Goal: Task Accomplishment & Management: Manage account settings

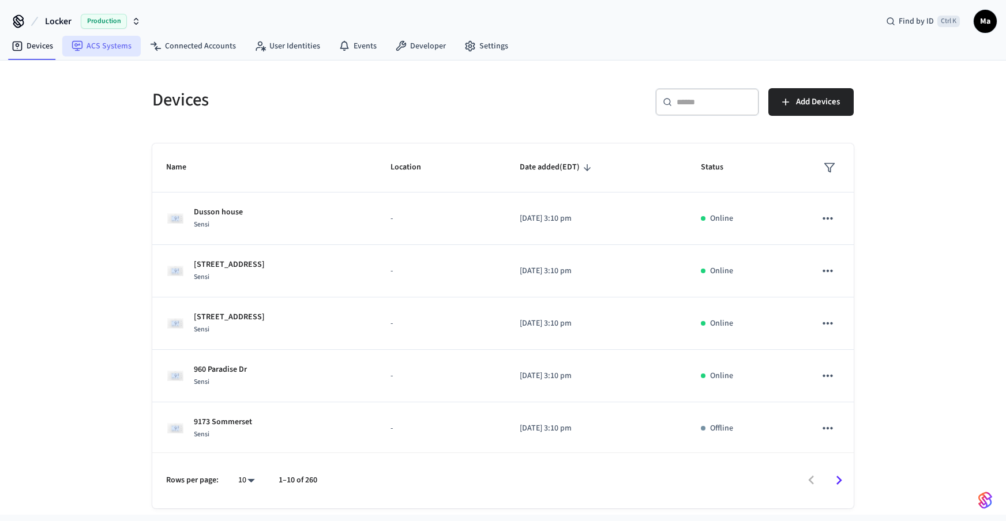
click at [104, 47] on link "ACS Systems" at bounding box center [101, 46] width 78 height 21
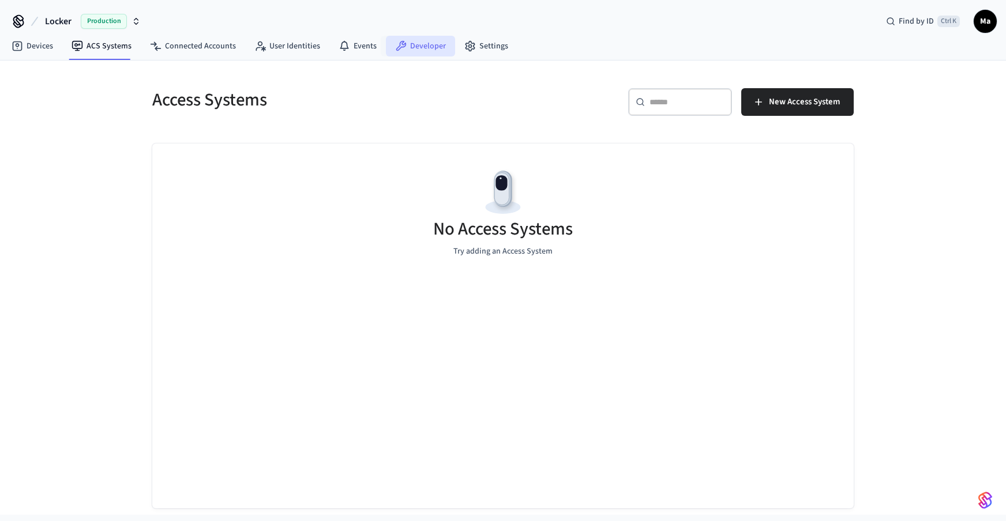
click at [414, 46] on link "Developer" at bounding box center [420, 46] width 69 height 21
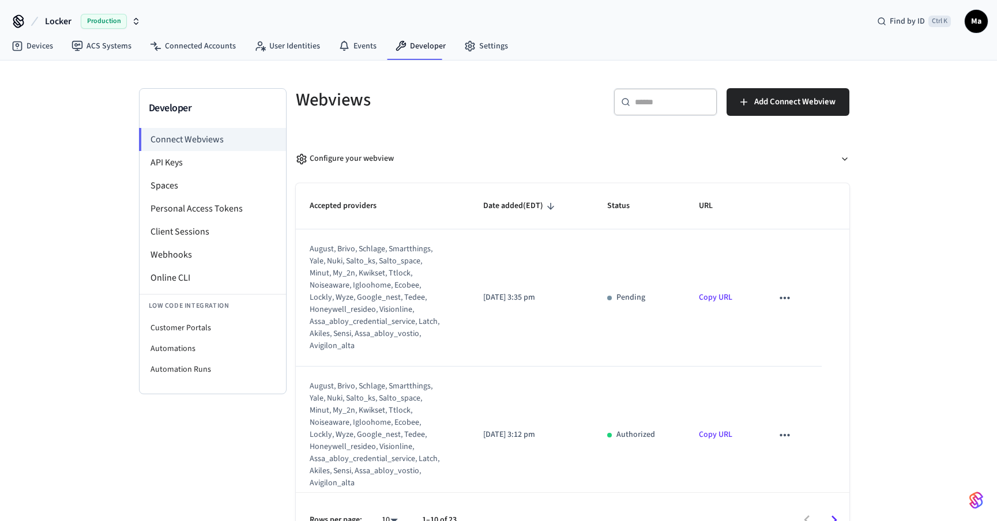
click at [239, 432] on div "Developer Connect Webviews API Keys Spaces Personal Access Tokens Client Sessio…" at bounding box center [213, 318] width 148 height 460
click at [213, 167] on li "API Keys" at bounding box center [213, 162] width 147 height 23
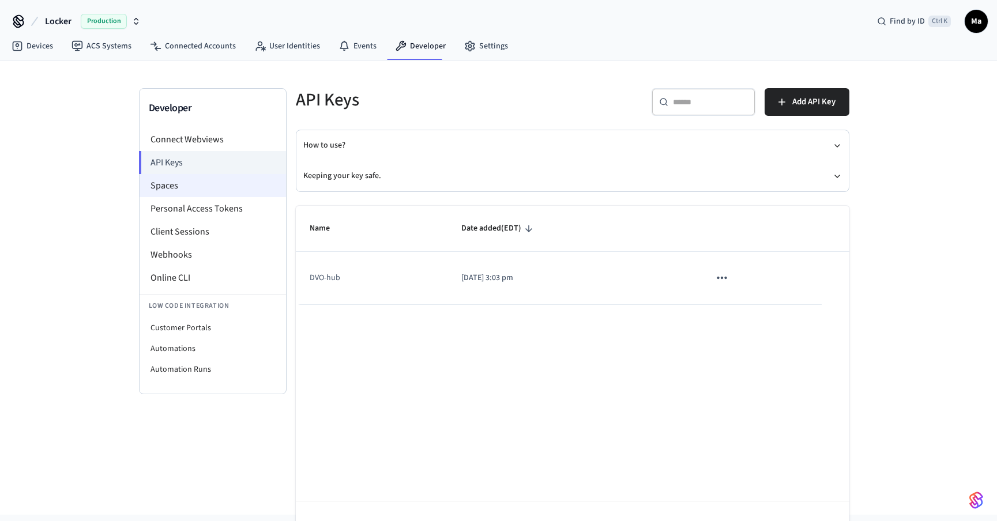
click at [232, 191] on li "Spaces" at bounding box center [213, 185] width 147 height 23
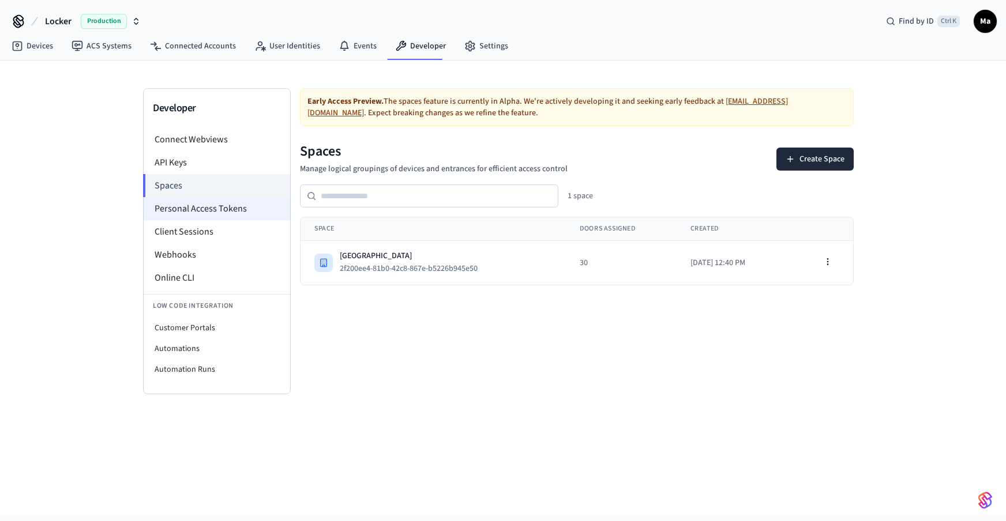
click at [243, 212] on li "Personal Access Tokens" at bounding box center [217, 208] width 147 height 23
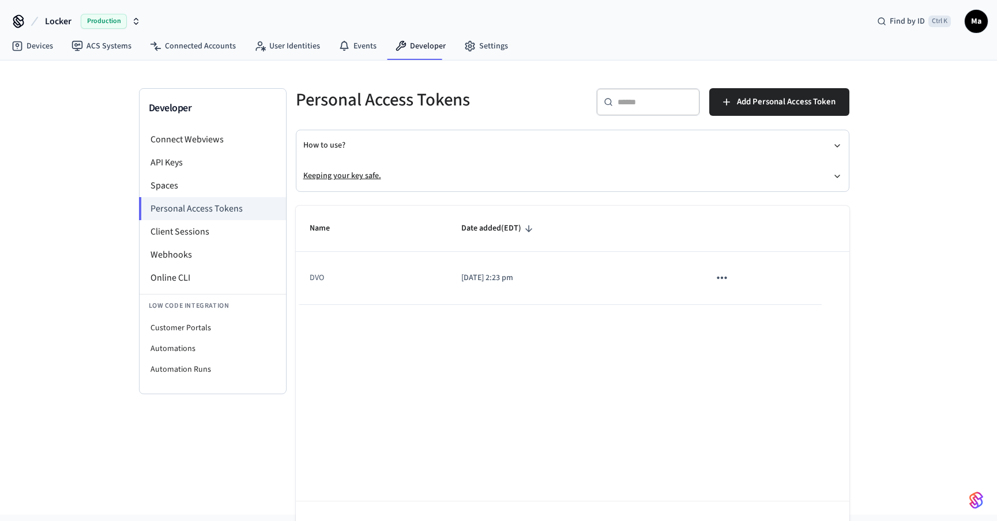
click at [413, 178] on button "Keeping your key safe." at bounding box center [572, 176] width 539 height 31
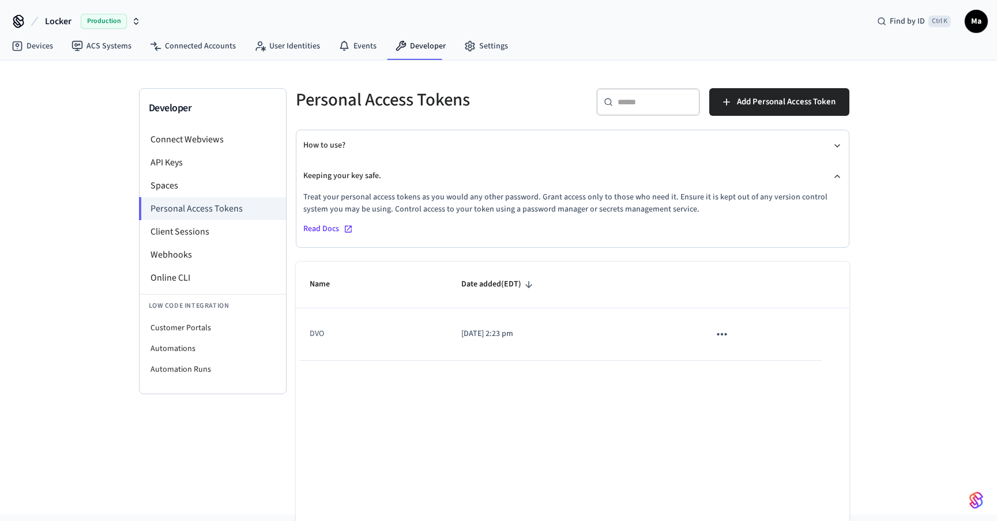
click at [323, 224] on span "Read Docs" at bounding box center [321, 229] width 36 height 12
click at [721, 334] on icon "sticky table" at bounding box center [722, 334] width 15 height 15
click at [761, 414] on li "Delete" at bounding box center [746, 411] width 55 height 36
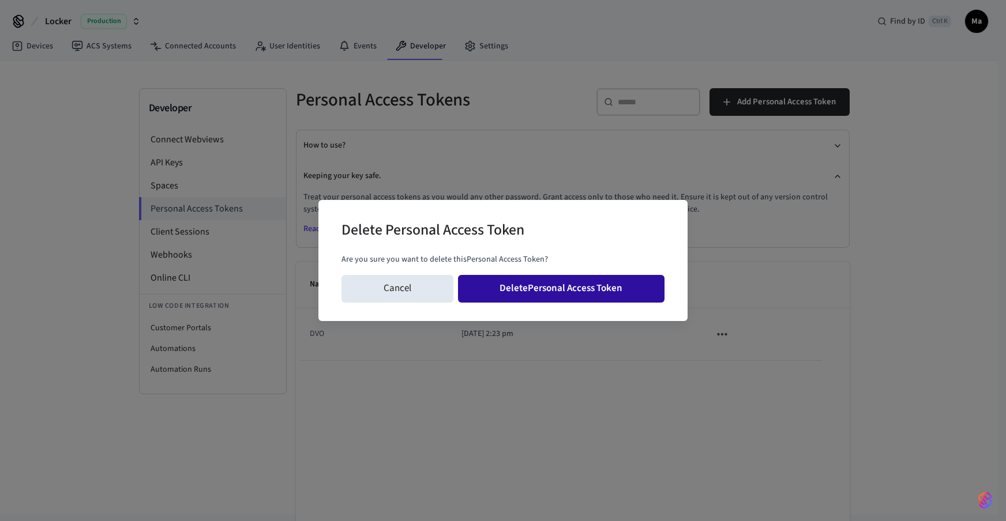
click at [609, 288] on button "Delete Personal Access Token" at bounding box center [561, 289] width 207 height 28
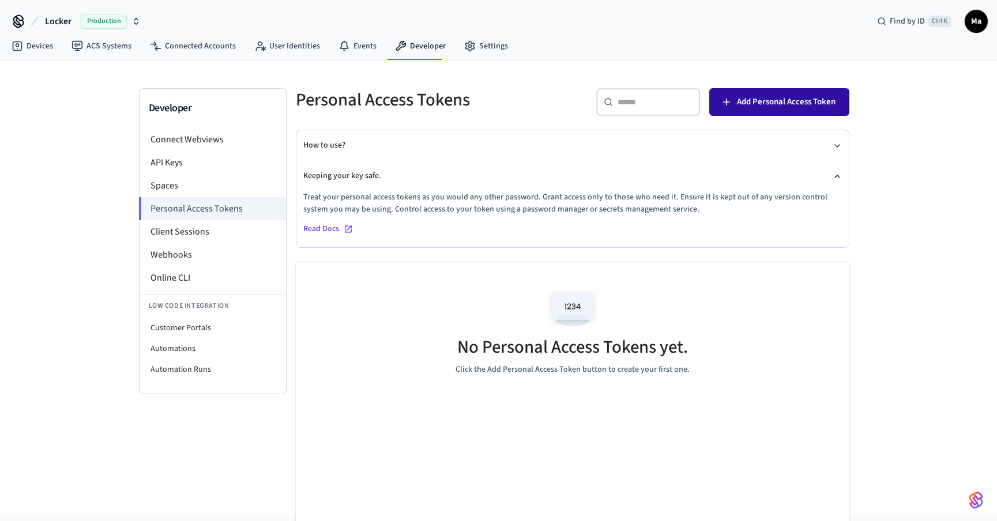
click at [772, 96] on span "Add Personal Access Token" at bounding box center [786, 102] width 99 height 15
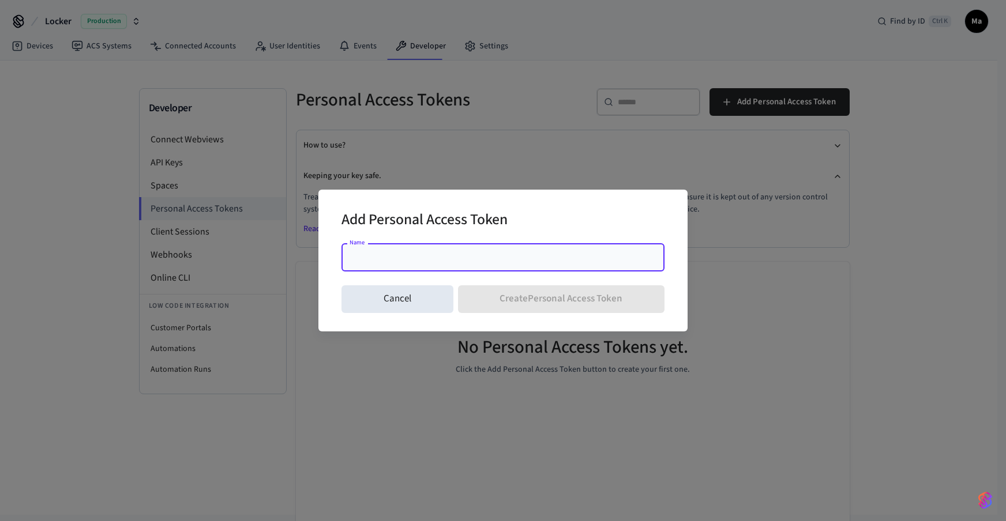
click at [483, 262] on input "Name" at bounding box center [502, 258] width 309 height 12
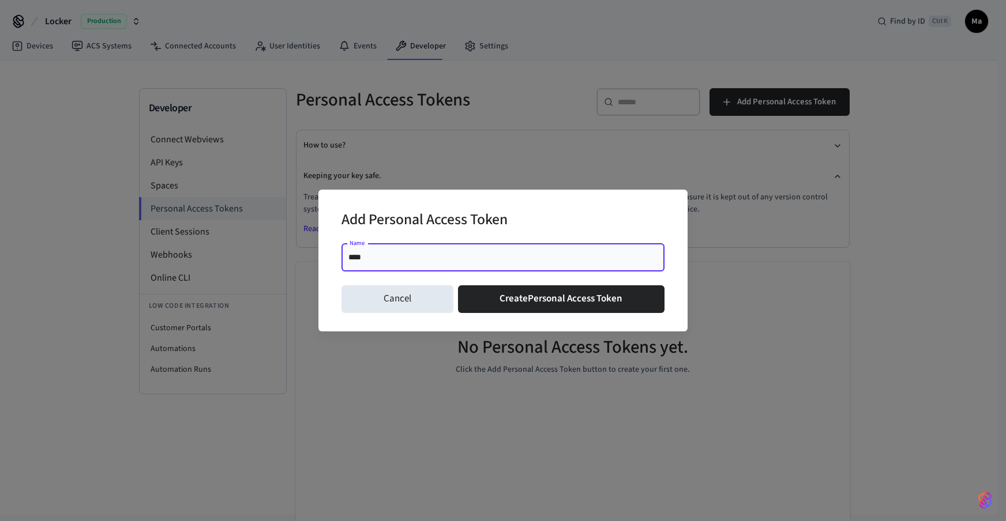
type input "*******"
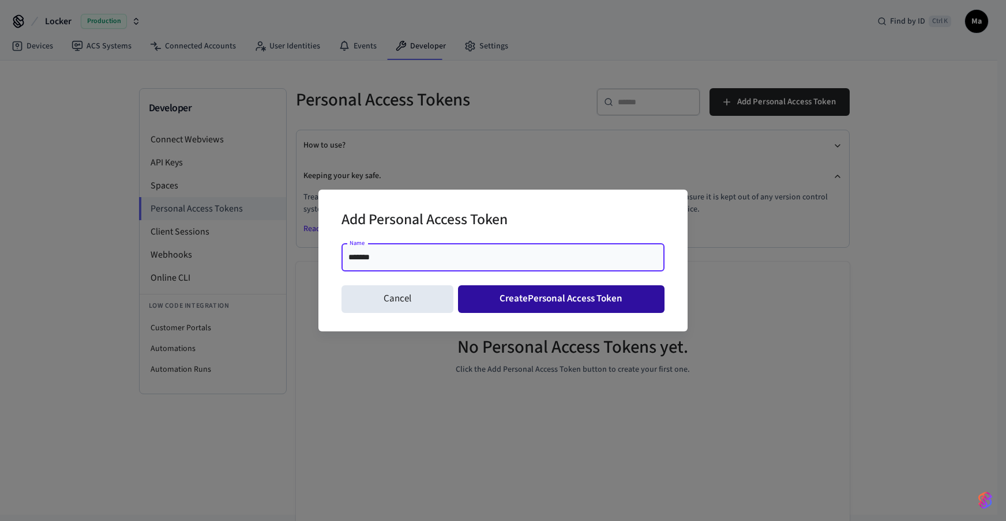
click at [502, 295] on button "Create Personal Access Token" at bounding box center [561, 300] width 207 height 28
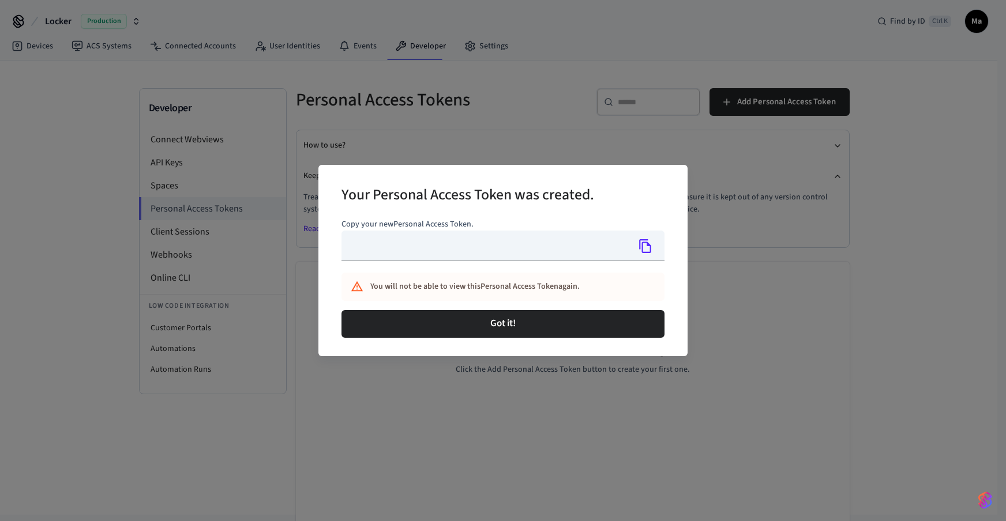
type input "**********"
click at [647, 249] on icon "Copy" at bounding box center [645, 246] width 15 height 15
click at [647, 246] on icon "Copy" at bounding box center [645, 246] width 15 height 15
drag, startPoint x: 445, startPoint y: 316, endPoint x: 374, endPoint y: 287, distance: 75.8
click at [445, 316] on button "Got it!" at bounding box center [502, 324] width 323 height 28
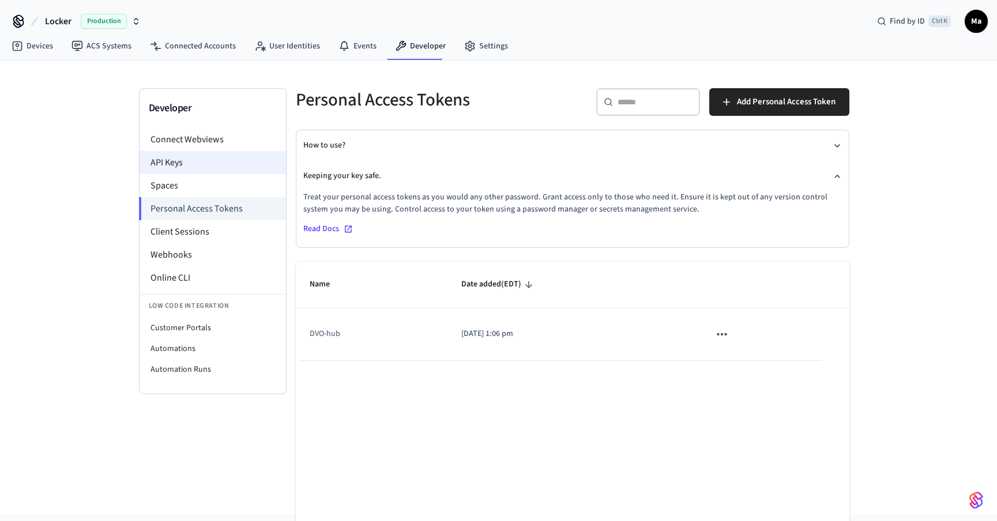
click at [183, 162] on li "API Keys" at bounding box center [213, 162] width 147 height 23
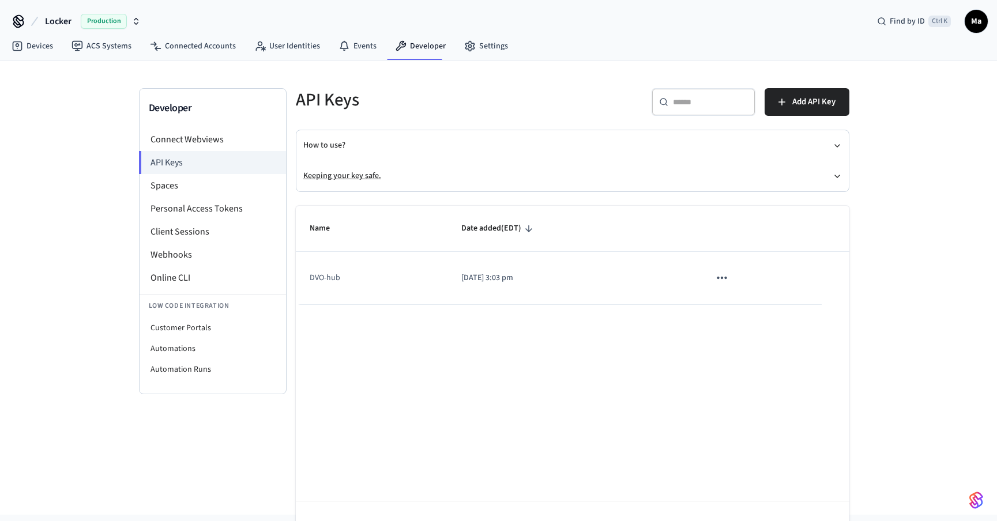
click at [392, 174] on button "Keeping your key safe." at bounding box center [572, 176] width 539 height 31
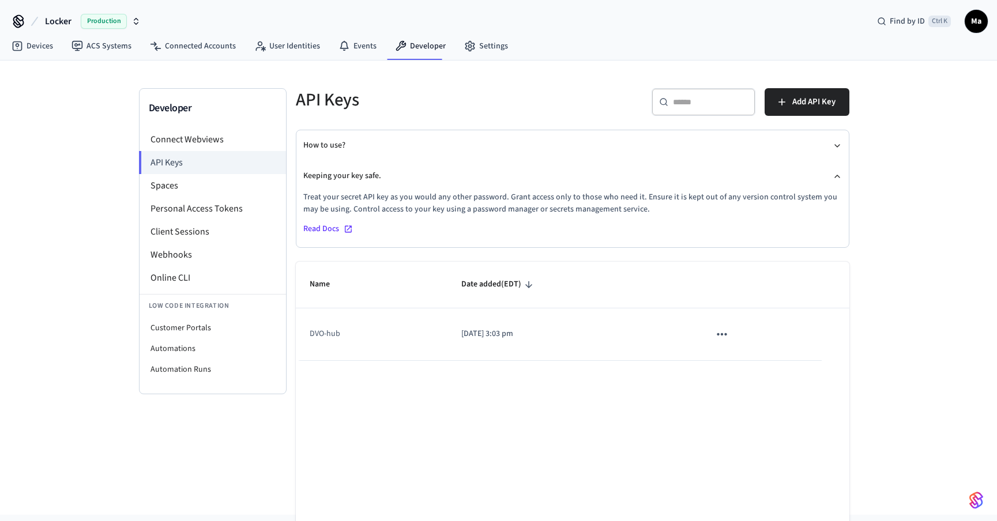
click at [322, 230] on span "Read Docs" at bounding box center [321, 229] width 36 height 12
